Goal: Navigation & Orientation: Find specific page/section

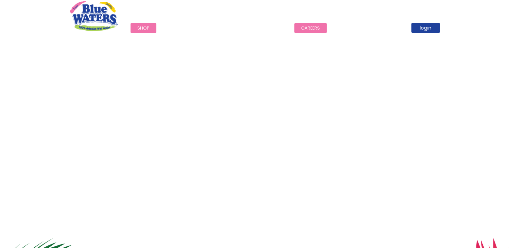
click at [304, 28] on link "careers" at bounding box center [310, 28] width 32 height 10
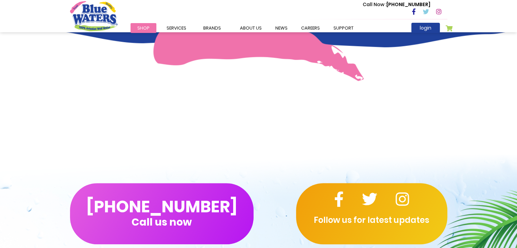
scroll to position [693, 0]
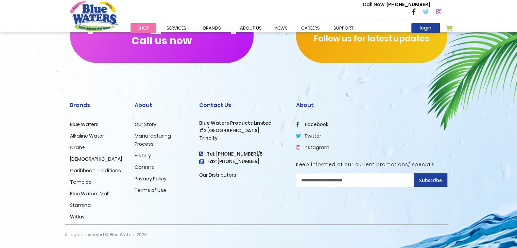
click at [140, 170] on link "Careers" at bounding box center [144, 167] width 19 height 7
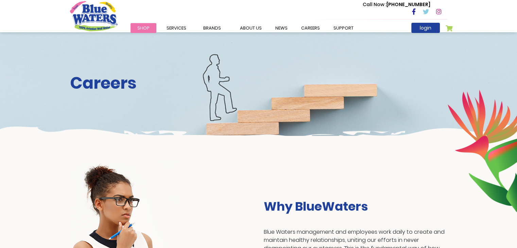
click at [293, 154] on div "Why BlueWaters Blue Waters management and employees work daily to create and ma…" at bounding box center [258, 237] width 517 height 203
click at [243, 23] on link "about us" at bounding box center [250, 28] width 35 height 10
click at [144, 26] on span "Shop" at bounding box center [143, 28] width 12 height 6
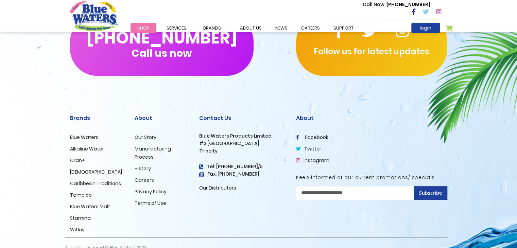
scroll to position [858, 0]
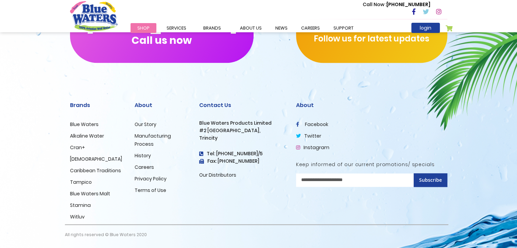
scroll to position [858, 0]
